Goal: Task Accomplishment & Management: Complete application form

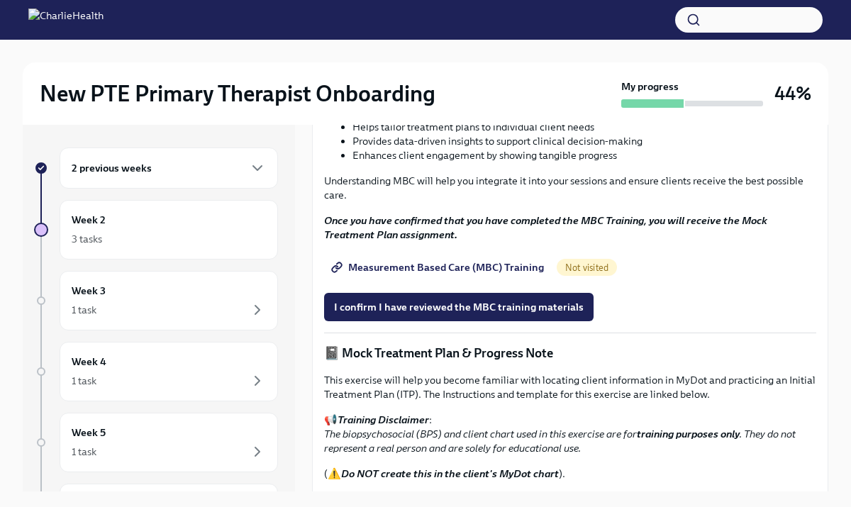
click at [171, 161] on div "2 previous weeks" at bounding box center [169, 168] width 194 height 17
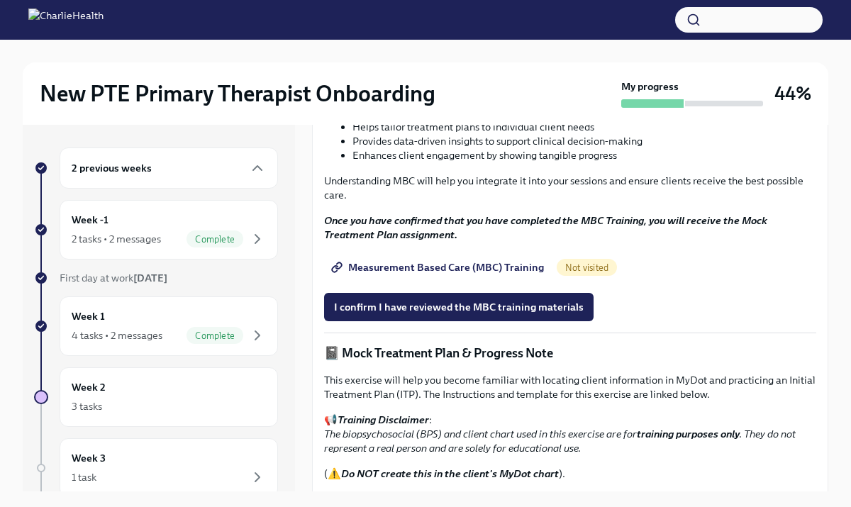
click at [166, 177] on div "2 previous weeks" at bounding box center [169, 168] width 218 height 41
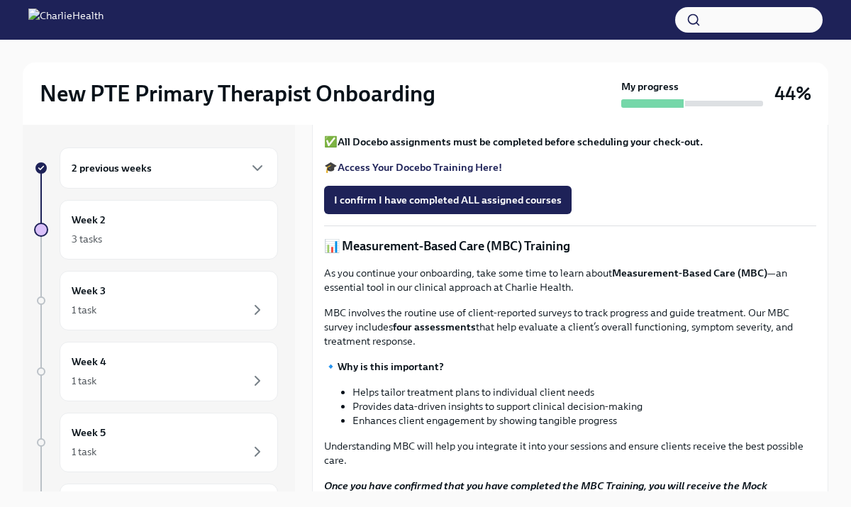
scroll to position [408, 0]
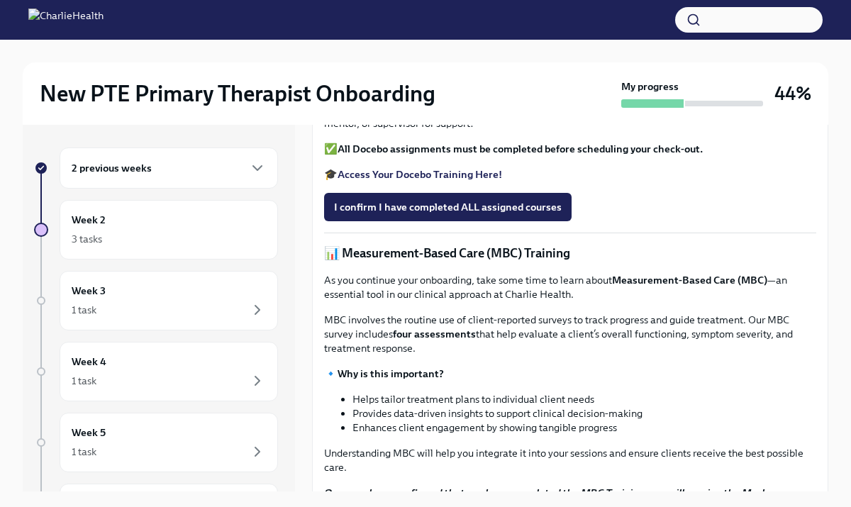
click at [202, 167] on div "2 previous weeks" at bounding box center [169, 168] width 194 height 17
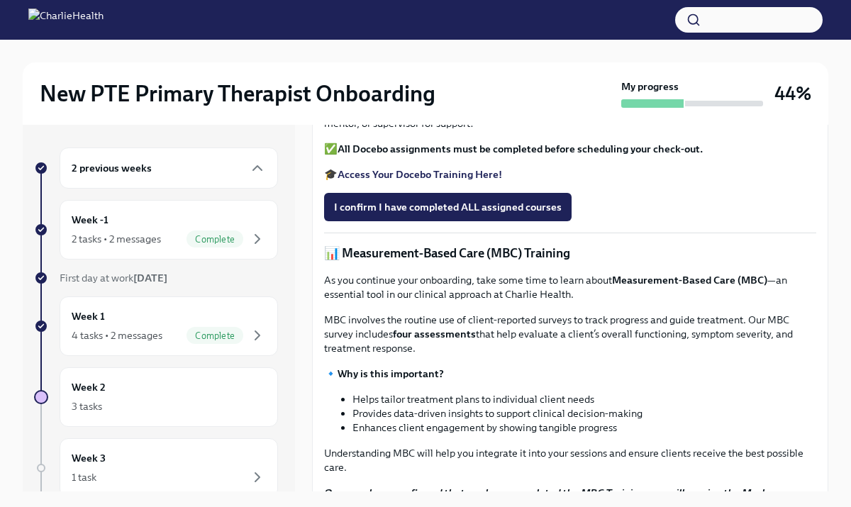
click at [183, 167] on div "2 previous weeks" at bounding box center [169, 168] width 194 height 17
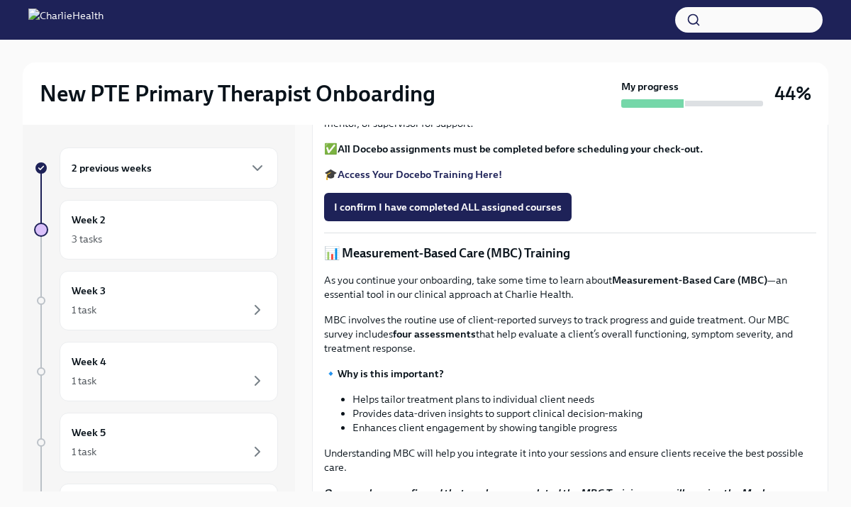
click at [177, 175] on div "2 previous weeks" at bounding box center [169, 168] width 194 height 17
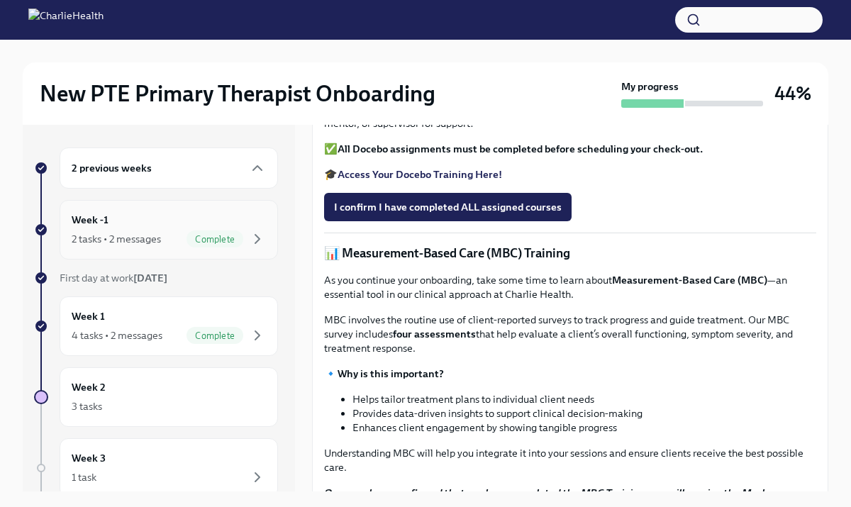
click at [157, 230] on div "2 tasks • 2 messages Complete" at bounding box center [169, 238] width 194 height 17
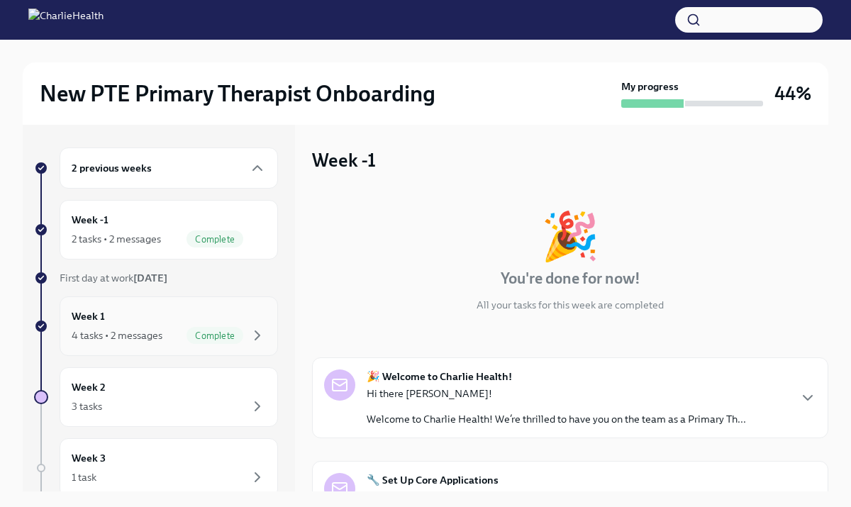
click at [194, 335] on span "Complete" at bounding box center [215, 335] width 57 height 11
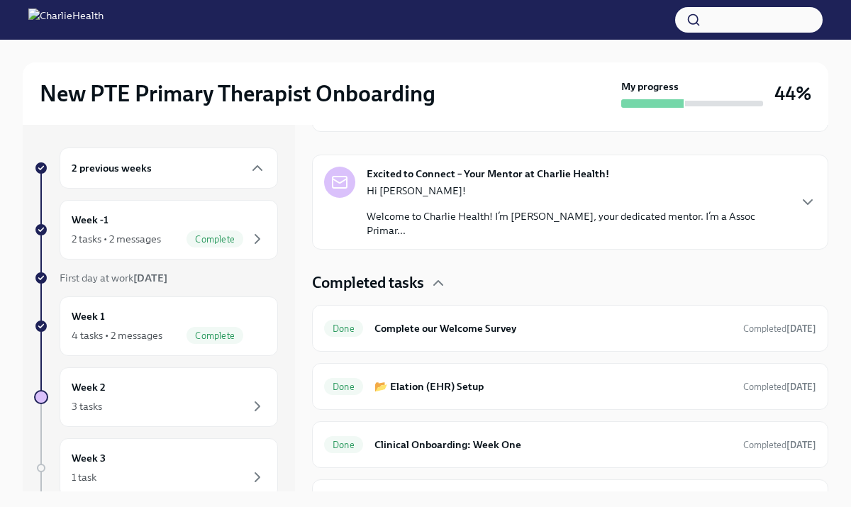
scroll to position [352, 0]
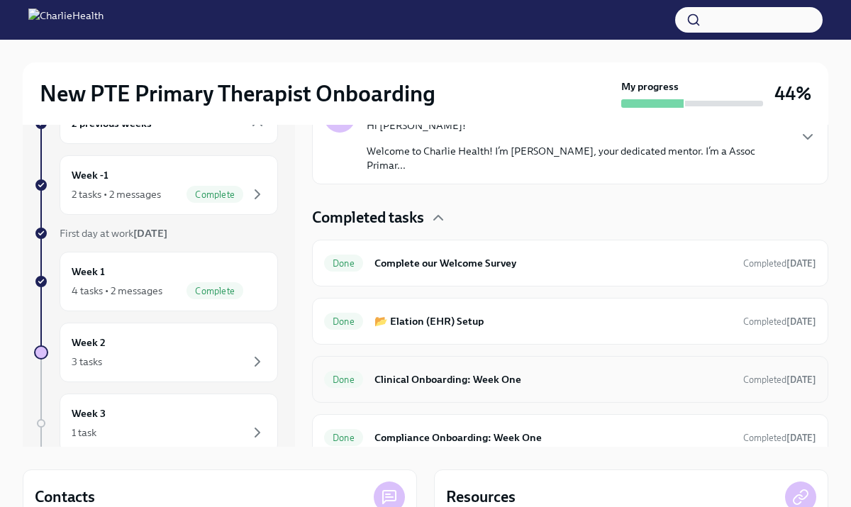
click at [454, 372] on h6 "Clinical Onboarding: Week One" at bounding box center [552, 380] width 357 height 16
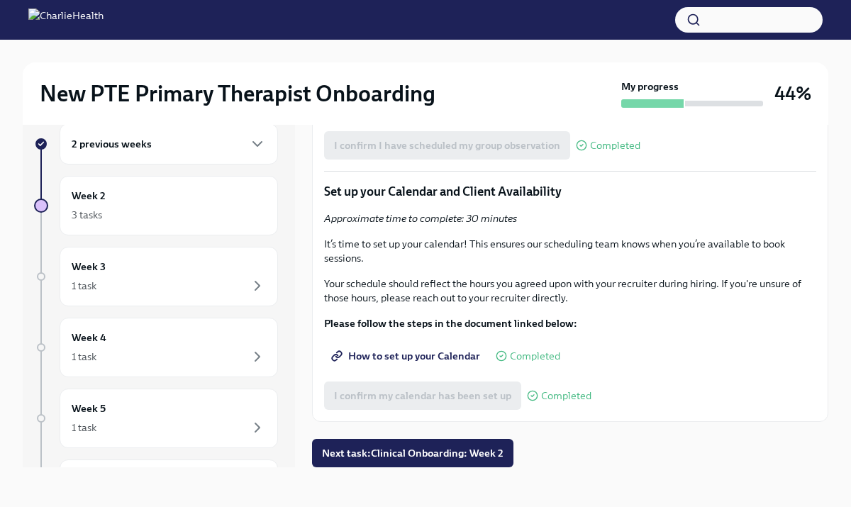
scroll to position [2863, 0]
click at [184, 213] on div "3 tasks" at bounding box center [169, 214] width 194 height 17
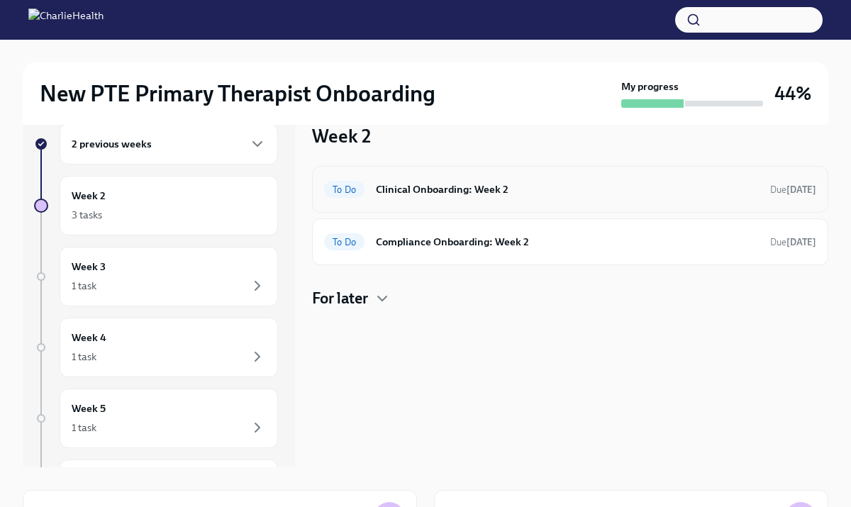
click at [417, 205] on div "To Do Clinical Onboarding: Week 2 Due [DATE]" at bounding box center [570, 189] width 516 height 47
click at [430, 193] on h6 "Clinical Onboarding: Week 2" at bounding box center [567, 190] width 383 height 16
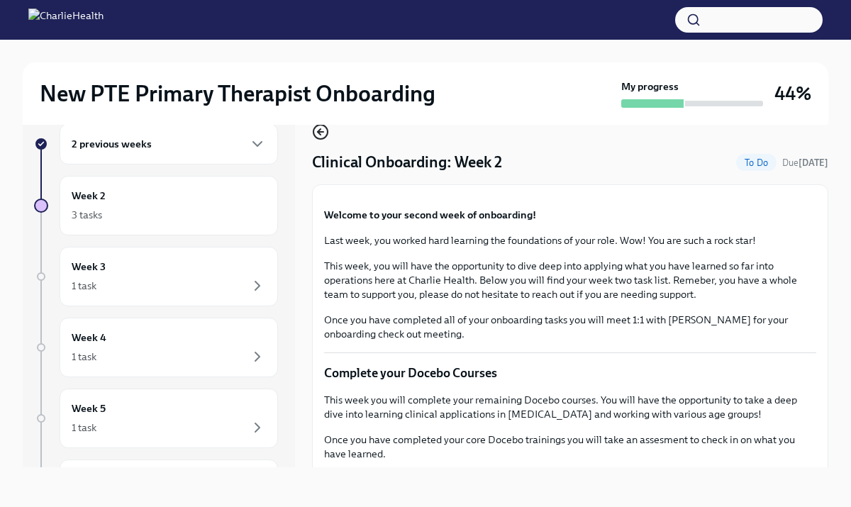
click at [323, 133] on icon "button" at bounding box center [320, 131] width 17 height 17
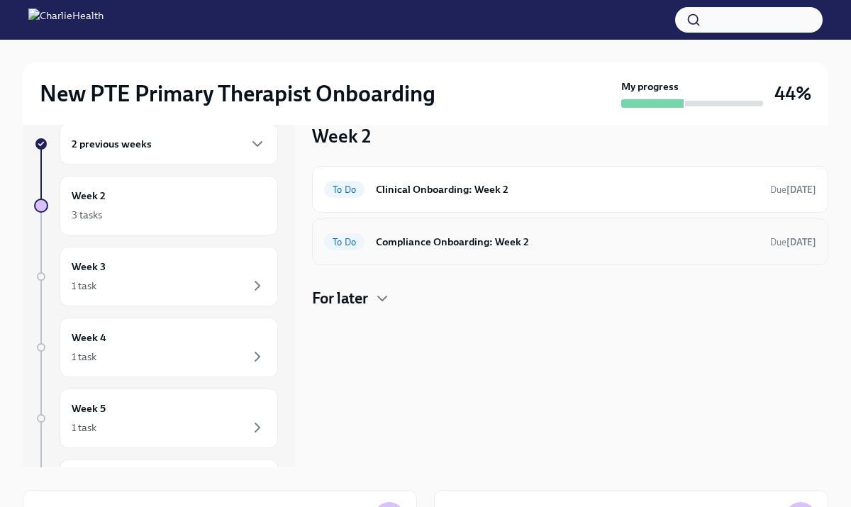
click at [432, 245] on h6 "Compliance Onboarding: Week 2" at bounding box center [567, 242] width 383 height 16
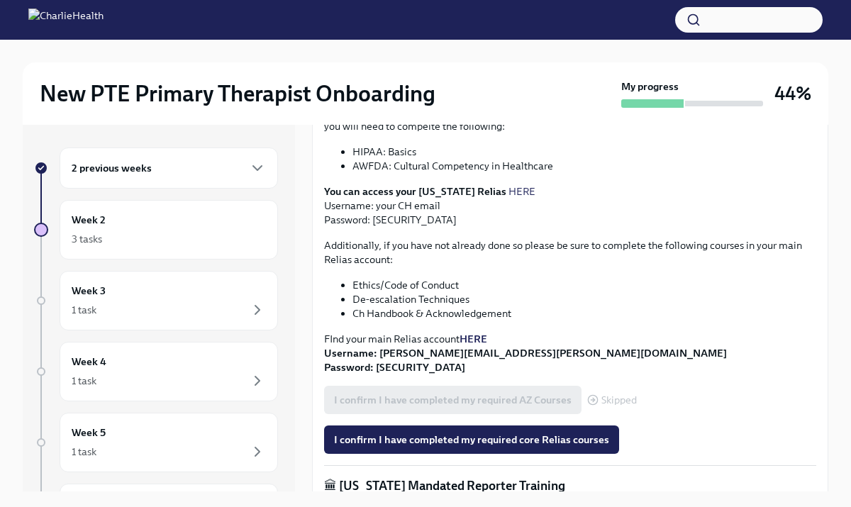
scroll to position [420, 0]
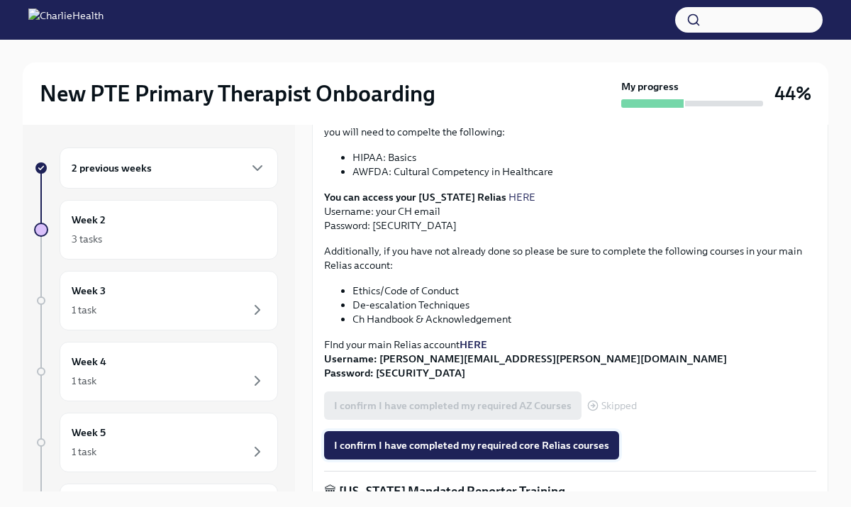
click at [445, 445] on span "I confirm I have completed my required core Relias courses" at bounding box center [471, 445] width 275 height 14
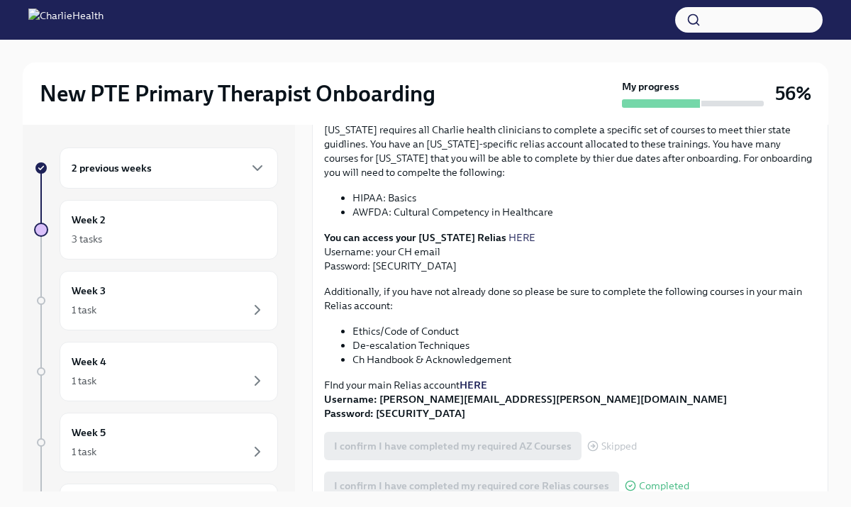
scroll to position [389, 0]
